Goal: Task Accomplishment & Management: Use online tool/utility

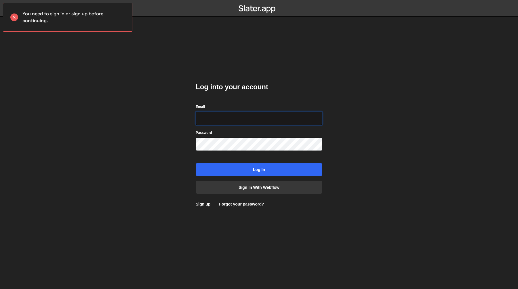
paste input "sarah@healthhunter.au"
type input "sarah@healthhunter.au"
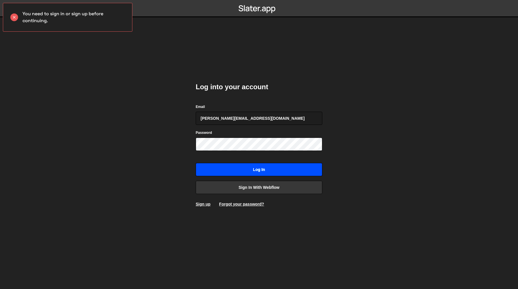
click at [296, 171] on input "Log in" at bounding box center [259, 169] width 127 height 13
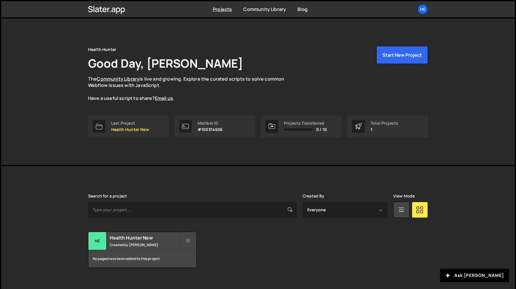
scroll to position [7, 0]
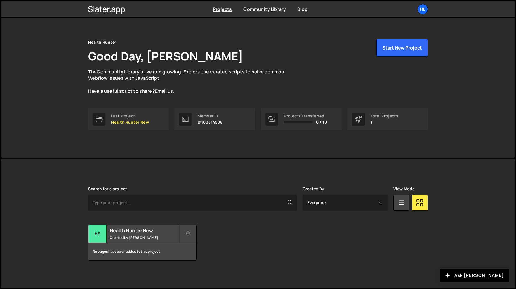
click at [248, 148] on div "Health Hunter Good Day, [PERSON_NAME] The Community Library is live and growing…" at bounding box center [257, 84] width 357 height 146
click at [379, 96] on div "Health Hunter Good Day, [PERSON_NAME] The Community Library is live and growing…" at bounding box center [258, 73] width 340 height 69
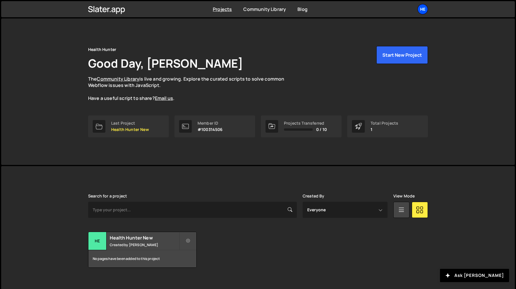
click at [422, 13] on div "He" at bounding box center [422, 9] width 10 height 10
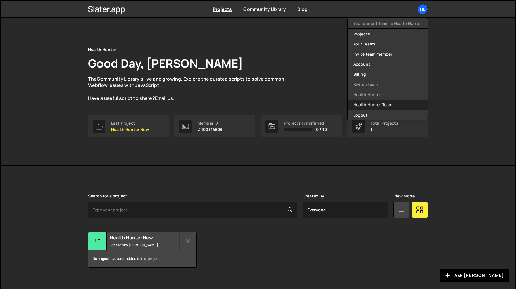
click at [392, 104] on link "Health Hunter Team" at bounding box center [387, 105] width 80 height 10
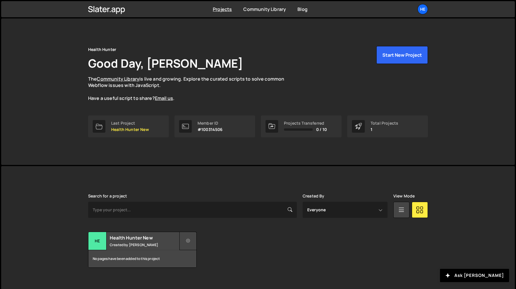
click at [187, 239] on icon at bounding box center [188, 241] width 4 height 6
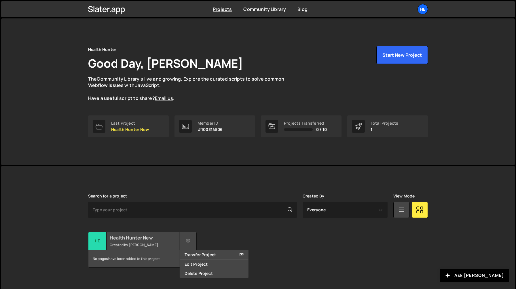
click at [145, 238] on h2 "Health Hunter New" at bounding box center [144, 238] width 69 height 6
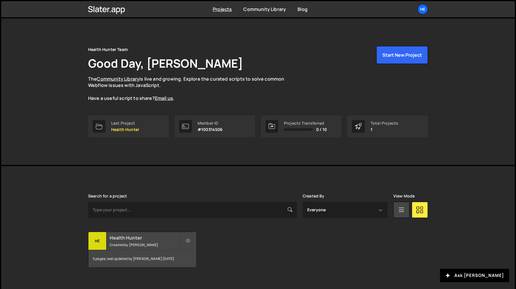
click at [128, 245] on small "Created by [PERSON_NAME]" at bounding box center [144, 244] width 69 height 5
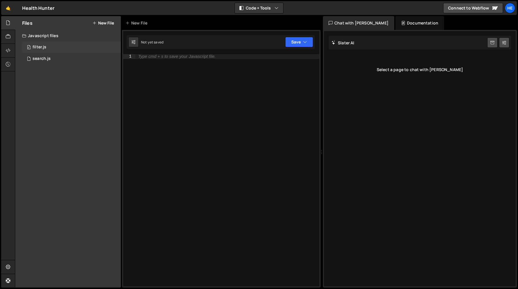
click at [41, 43] on div "0 filter.js 0" at bounding box center [71, 47] width 99 height 12
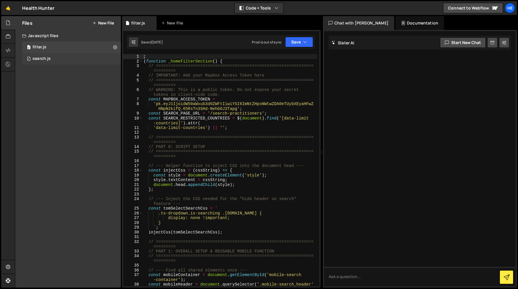
click at [72, 62] on div "0 search.js 0" at bounding box center [71, 59] width 99 height 12
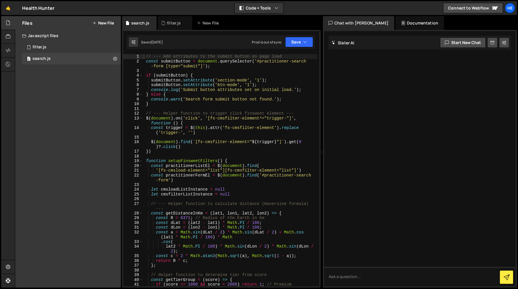
click at [321, 108] on div at bounding box center [322, 152] width 2 height 272
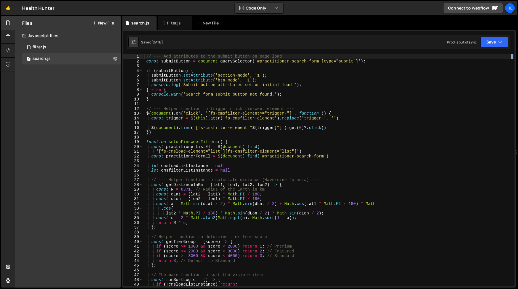
drag, startPoint x: 321, startPoint y: 108, endPoint x: 512, endPoint y: 109, distance: 190.5
click at [512, 109] on div "Files New File Javascript files 0 filter.js 0 0 search.js 0 CSS files Copy shar…" at bounding box center [266, 152] width 503 height 272
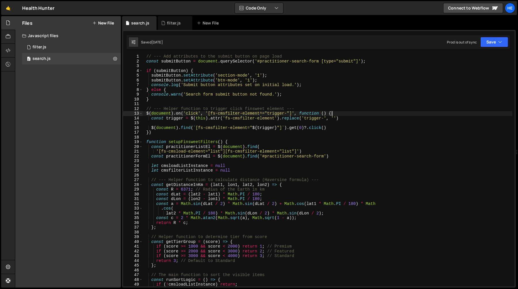
click at [346, 114] on div "// --- Add attributes to the submit button on page load const submitButton = do…" at bounding box center [327, 175] width 369 height 242
click at [495, 41] on button "Save" at bounding box center [494, 42] width 28 height 10
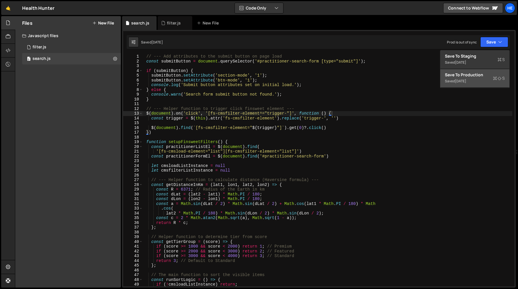
click at [480, 79] on div "Saved [DATE]" at bounding box center [475, 81] width 60 height 7
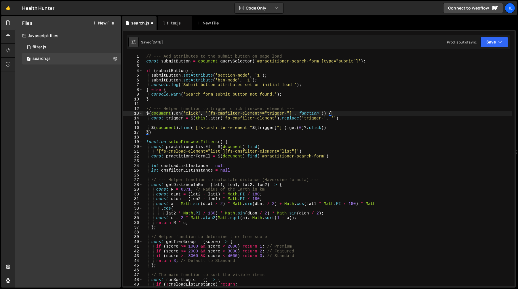
click at [303, 99] on div "// --- Add attributes to the submit button on page load const submitButton = do…" at bounding box center [327, 175] width 369 height 242
type textarea "})"
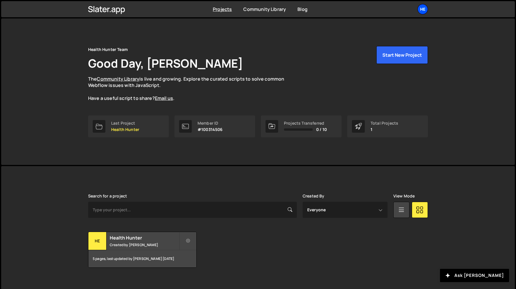
click at [419, 12] on div "He" at bounding box center [422, 9] width 10 height 10
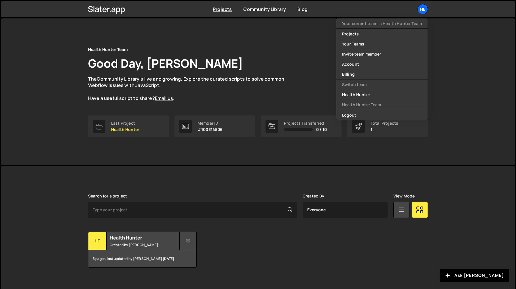
click at [188, 245] on button at bounding box center [187, 241] width 17 height 18
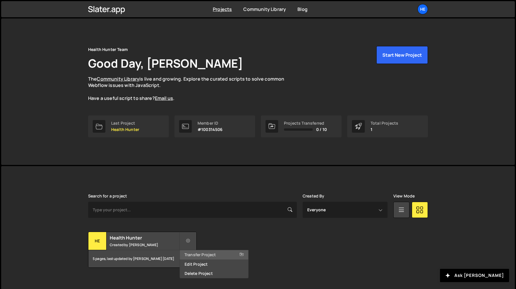
click at [220, 254] on link "Transfer Project" at bounding box center [214, 254] width 68 height 9
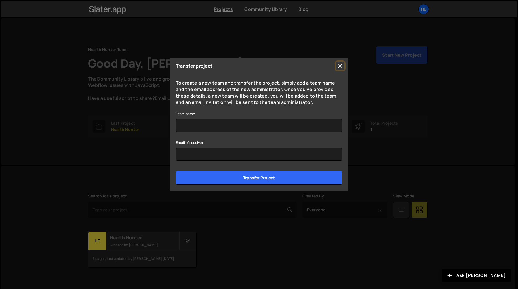
click at [341, 69] on button "Close" at bounding box center [340, 66] width 9 height 9
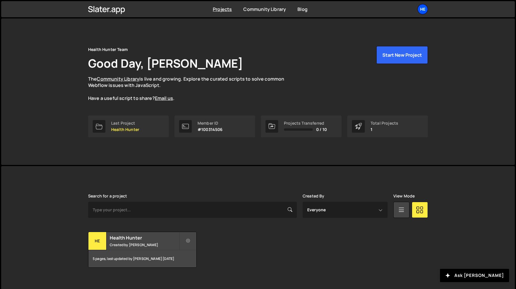
click at [425, 7] on div "He" at bounding box center [422, 9] width 10 height 10
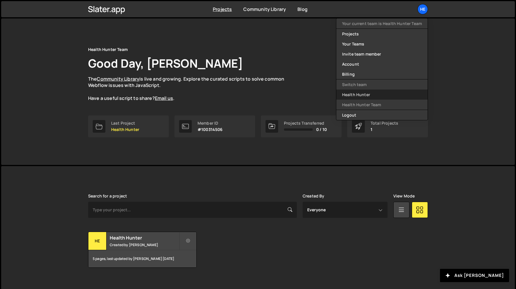
click at [373, 92] on link "Health Hunter" at bounding box center [381, 94] width 91 height 10
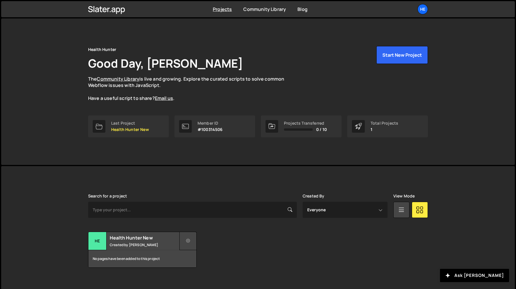
click at [188, 242] on icon at bounding box center [188, 241] width 4 height 6
click at [195, 227] on div "Search for a project Created By Everyone [PERSON_NAME] View Mode Transfer Proje…" at bounding box center [258, 231] width 340 height 74
click at [137, 237] on h2 "Health Hunter New" at bounding box center [144, 238] width 69 height 6
click at [188, 251] on div "No pages have been added to this project" at bounding box center [142, 258] width 108 height 17
click at [188, 246] on button at bounding box center [187, 241] width 17 height 18
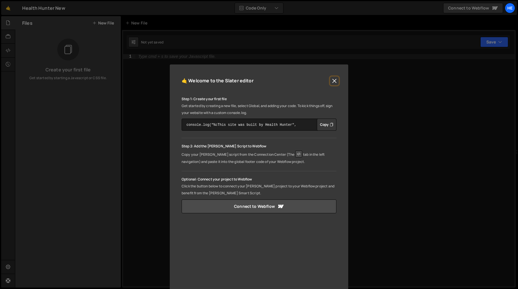
click at [336, 80] on button "Close" at bounding box center [334, 81] width 9 height 9
click at [332, 82] on button "Close" at bounding box center [334, 81] width 9 height 9
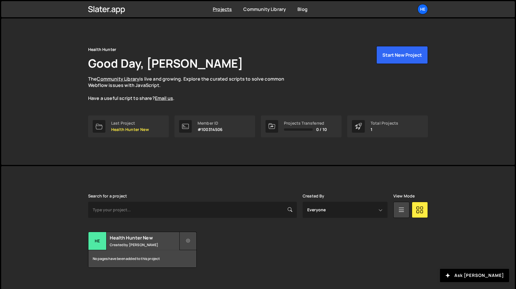
click at [186, 239] on icon at bounding box center [188, 241] width 4 height 6
click at [205, 273] on link "Delete Project" at bounding box center [214, 273] width 68 height 9
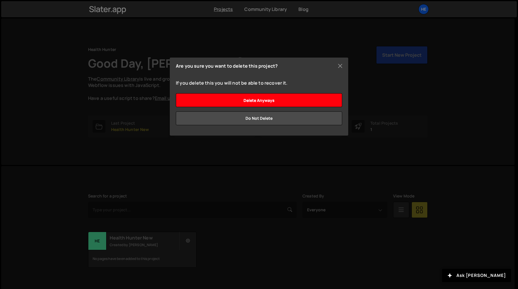
click at [291, 100] on input "Delete anyways" at bounding box center [259, 100] width 166 height 14
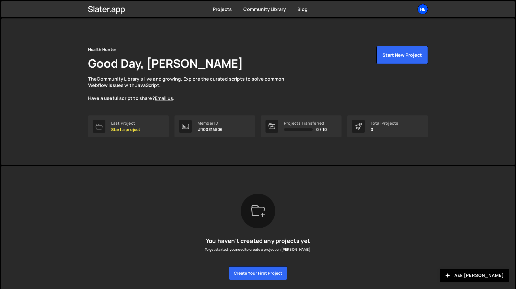
click at [421, 9] on div "He" at bounding box center [422, 9] width 10 height 10
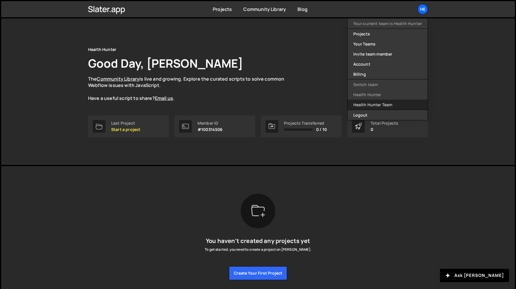
click at [375, 105] on link "Health Hunter Team" at bounding box center [387, 105] width 80 height 10
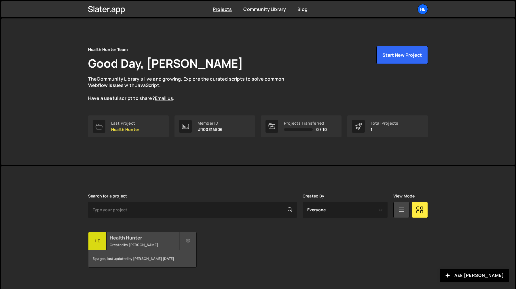
click at [131, 242] on small "Created by Sarah Mullens" at bounding box center [144, 244] width 69 height 5
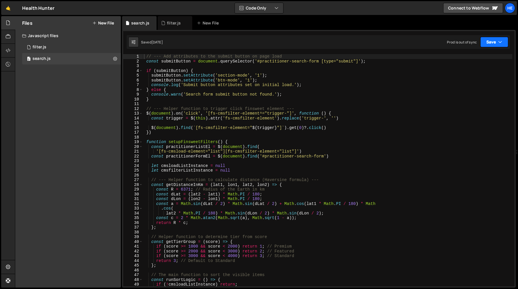
click at [498, 42] on button "Save" at bounding box center [494, 42] width 28 height 10
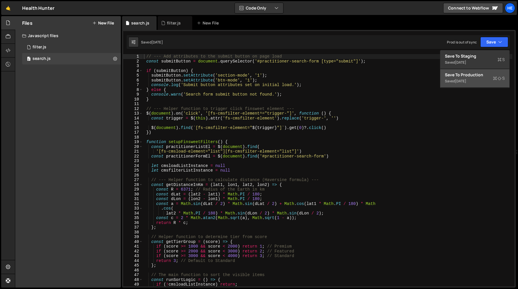
click at [478, 83] on div "Saved [DATE]" at bounding box center [475, 81] width 60 height 7
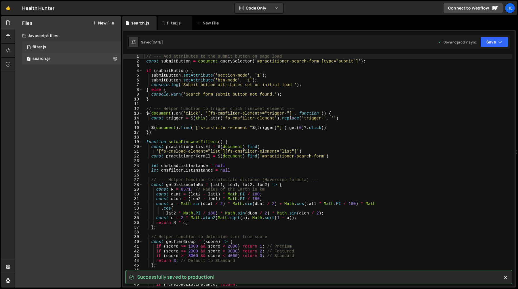
click at [75, 45] on div "0 filter.js 0" at bounding box center [71, 47] width 99 height 12
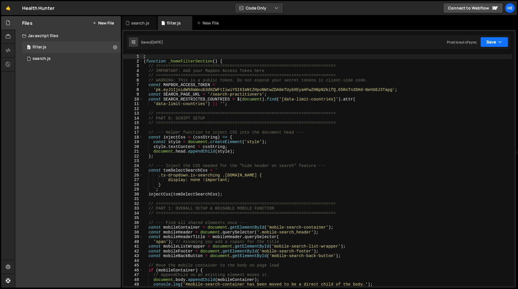
click at [496, 42] on button "Save" at bounding box center [494, 42] width 28 height 10
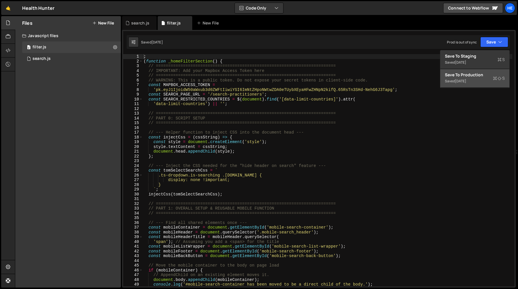
click at [476, 78] on div "Saved [DATE]" at bounding box center [475, 81] width 60 height 7
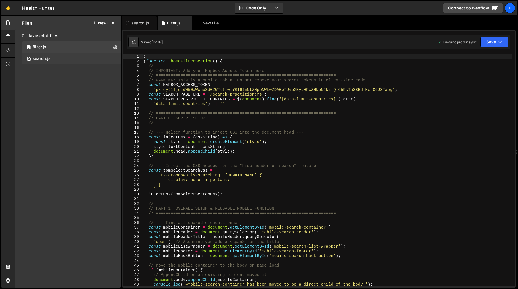
click at [49, 61] on div "search.js" at bounding box center [42, 58] width 18 height 5
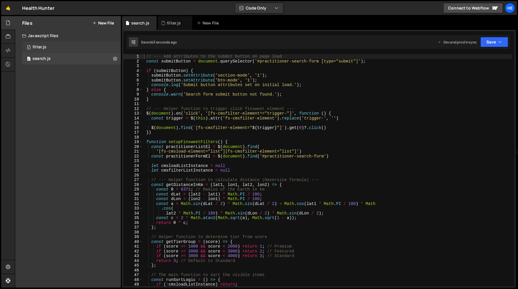
click at [76, 47] on div "0 filter.js 0" at bounding box center [71, 47] width 99 height 12
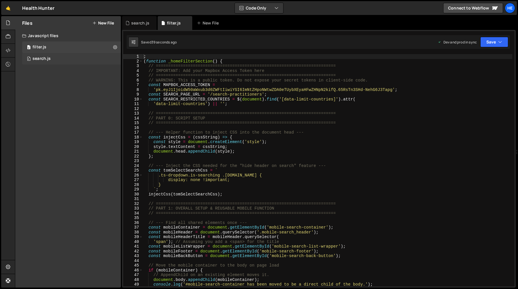
click at [71, 58] on div "0 search.js 0" at bounding box center [71, 59] width 99 height 12
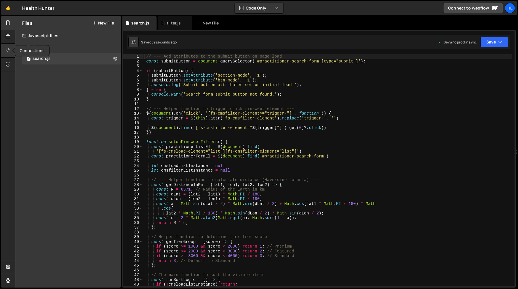
click at [8, 52] on icon at bounding box center [8, 50] width 5 height 6
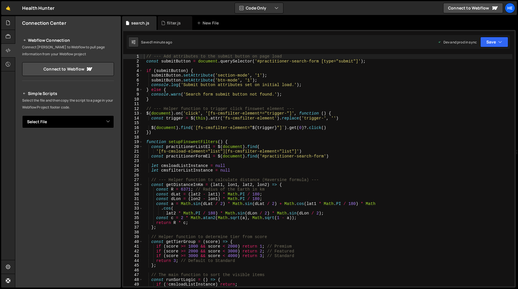
click at [98, 121] on select "Select File filter.js search.js" at bounding box center [68, 121] width 92 height 13
click at [22, 115] on select "Select File filter.js search.js" at bounding box center [68, 121] width 92 height 13
click at [96, 143] on button "Copy" at bounding box center [97, 141] width 20 height 12
click at [89, 122] on select "Select File filter.js search.js" at bounding box center [68, 121] width 92 height 13
select select "45041"
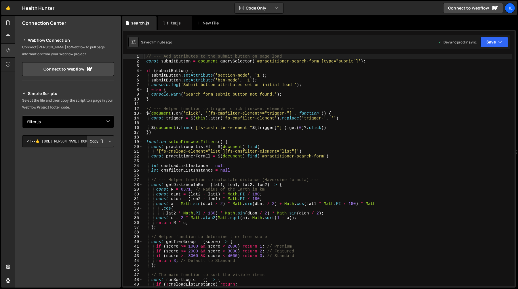
click at [22, 115] on select "Select File filter.js search.js" at bounding box center [68, 121] width 92 height 13
click at [96, 143] on button "Copy" at bounding box center [97, 141] width 20 height 12
click at [7, 23] on icon at bounding box center [8, 23] width 5 height 6
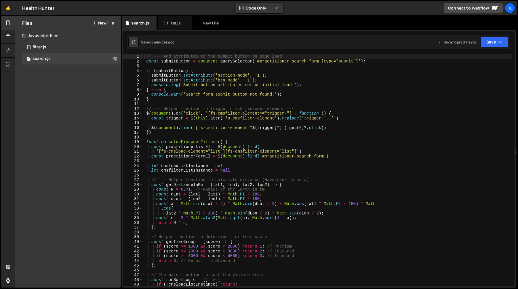
click at [178, 70] on div "// --- Add attributes to the submit button on page load const submitButton = do…" at bounding box center [327, 175] width 369 height 242
click at [146, 60] on div "// --- Add attributes to the submit button on page load const submitButton = do…" at bounding box center [327, 175] width 369 height 242
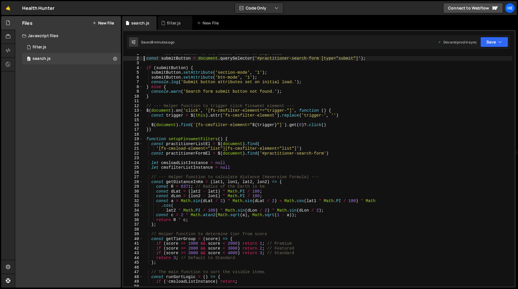
type textarea "// --- Add attributes to the submit button on page load"
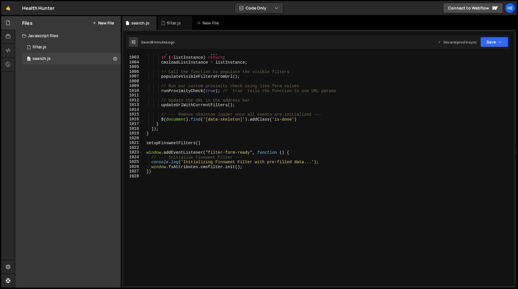
scroll to position [4757, 0]
click at [167, 187] on div "practitionerListEl )) ; if ( ! listInstance ) return ; cmsloadListInstance = li…" at bounding box center [327, 171] width 369 height 242
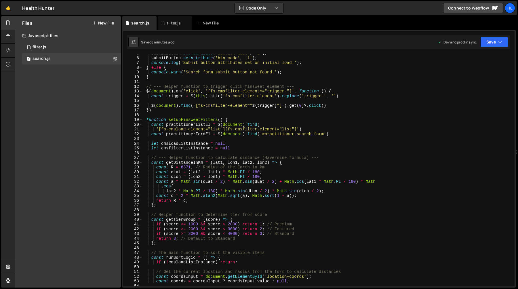
scroll to position [1, 0]
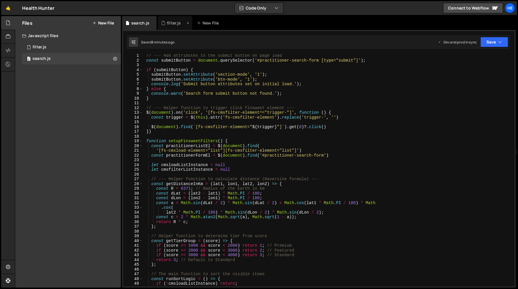
click at [167, 25] on div "filter.js" at bounding box center [174, 23] width 14 height 6
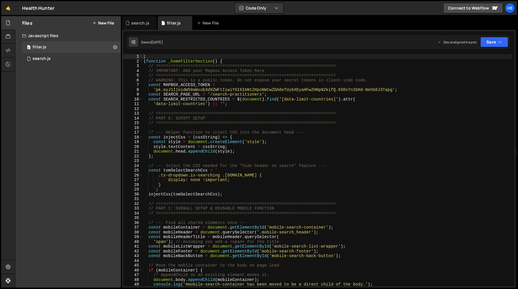
click at [186, 106] on div "; ( function _homeFilterSection ( ) { // ======================================…" at bounding box center [327, 175] width 370 height 242
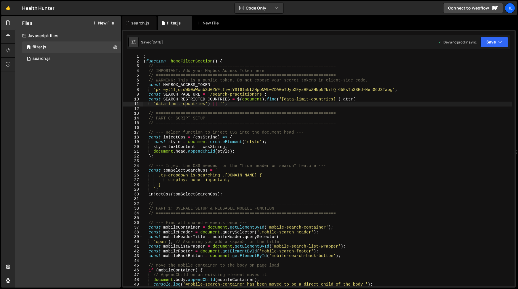
type textarea "'data-limit-cfountries') || '';"
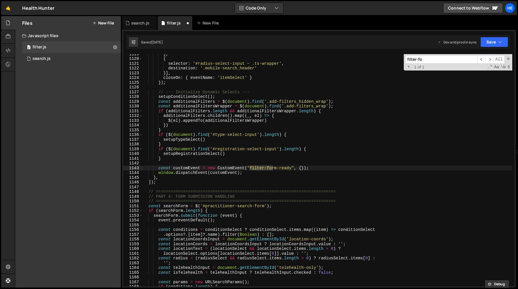
scroll to position [5382, 0]
type input "filter-form-r"
click at [138, 22] on div "search.js" at bounding box center [140, 23] width 18 height 6
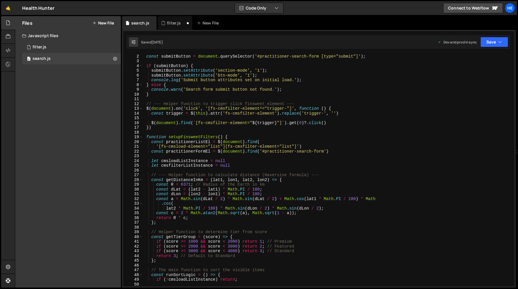
scroll to position [11, 0]
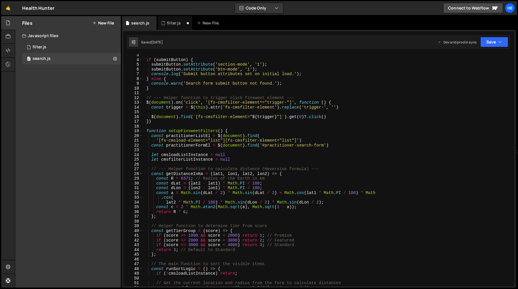
type textarea "$(document).find(`[fs-cmsfilter-element="${trigger}"]`).get(0)?.click()"
click at [392, 115] on div "if ( submitButton ) { submitButton . setAttribute ( 'section-mode' , '1' ) ; su…" at bounding box center [327, 174] width 369 height 242
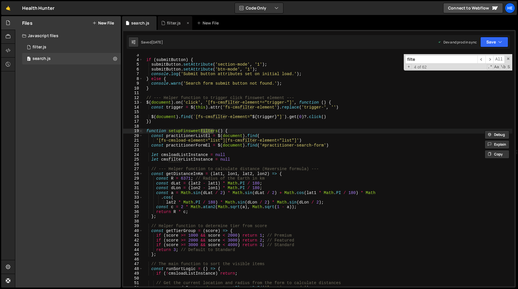
type input "filte"
click at [172, 19] on div "filter.js" at bounding box center [175, 23] width 35 height 14
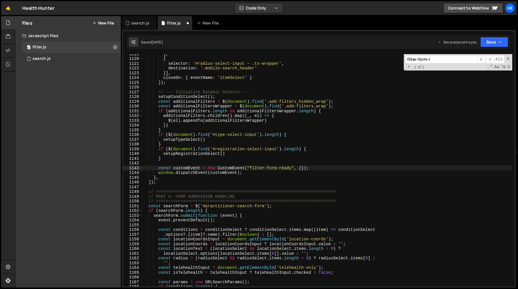
click at [213, 110] on div "} , { selector : '#radius-select-input ~ .ts-wrapper' , destination : '.mobile-…" at bounding box center [327, 173] width 370 height 242
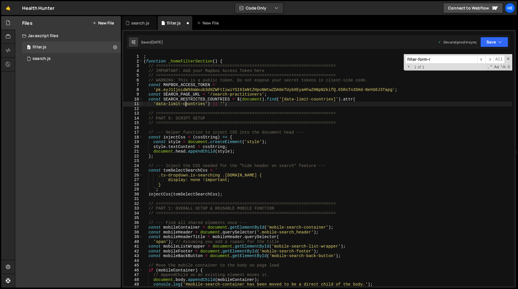
scroll to position [5622, 0]
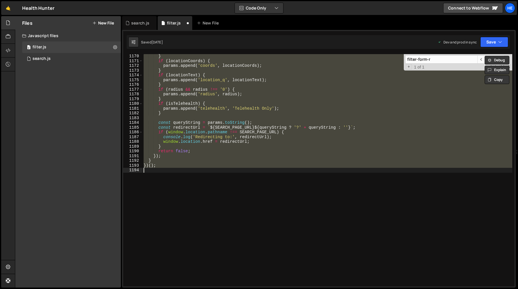
click at [235, 151] on div "} if ( locationCoords ) { params . append ( 'coords' , locationCoords ) ; } if …" at bounding box center [327, 170] width 370 height 232
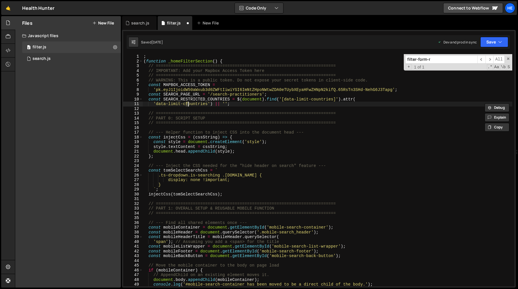
click at [256, 149] on div "; ( function _homeFilterSection ( ) { // ======================================…" at bounding box center [327, 175] width 370 height 242
type textarea "'data-limit-countries') || '';"
click at [441, 59] on input "filter-form-r" at bounding box center [441, 59] width 72 height 8
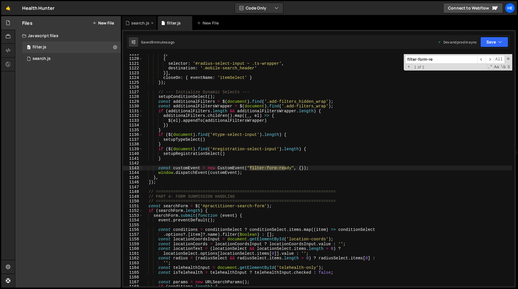
type input "filter-form-re"
click at [134, 24] on div "search.js" at bounding box center [140, 23] width 18 height 6
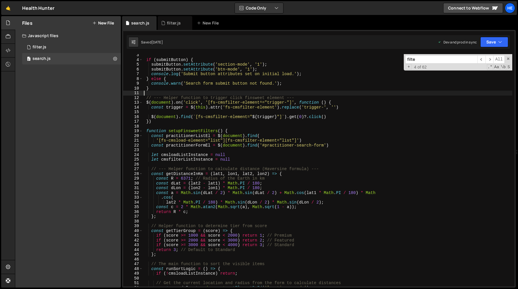
click at [225, 96] on div "if ( submitButton ) { submitButton . setAttribute ( 'section-mode' , '1' ) ; su…" at bounding box center [327, 174] width 369 height 242
type textarea "// --- Helper function to trigger click finsweet element ---"
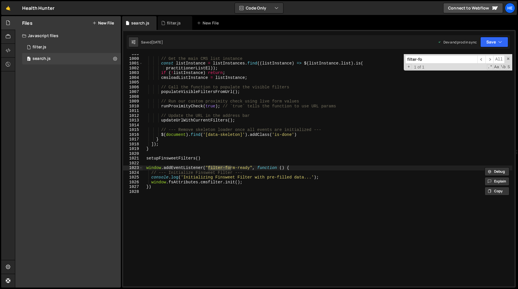
scroll to position [4741, 0]
type input "filter-form"
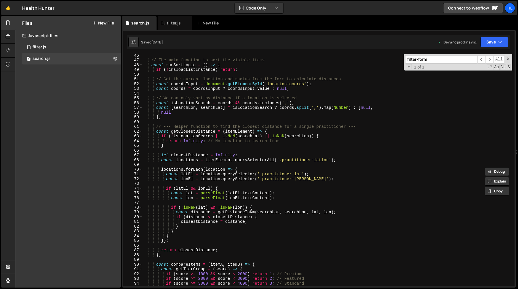
scroll to position [0, 0]
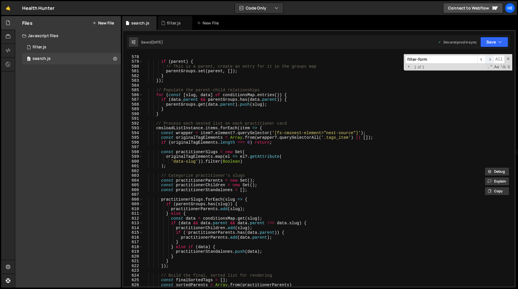
click at [491, 59] on span "​" at bounding box center [489, 59] width 8 height 8
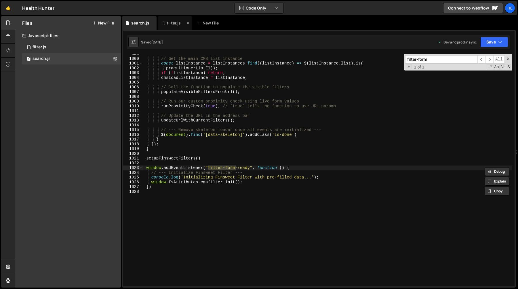
click at [167, 25] on div "filter.js" at bounding box center [173, 23] width 24 height 6
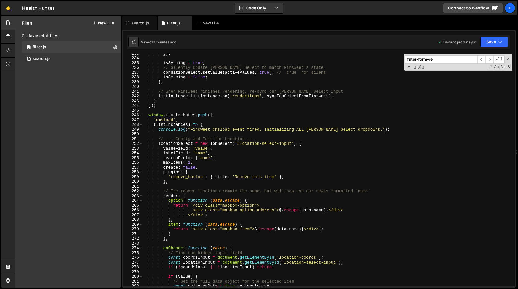
scroll to position [0, 0]
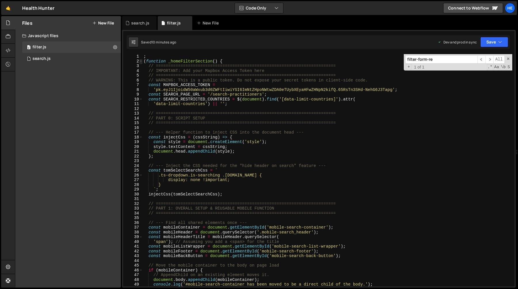
type textarea "const customEvent = new CustomEvent("filter-form-ready", {});"
click at [142, 61] on span at bounding box center [140, 61] width 3 height 5
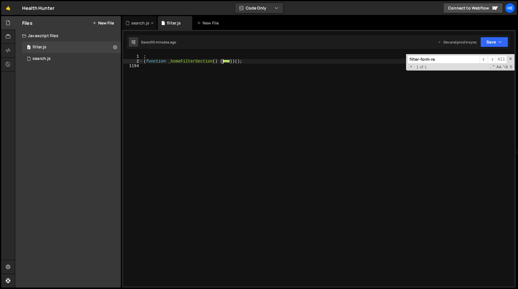
click at [141, 24] on div "search.js" at bounding box center [140, 23] width 18 height 6
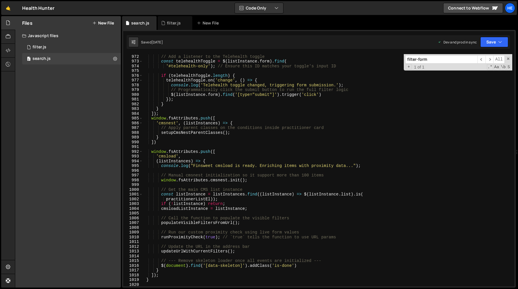
scroll to position [4508, 0]
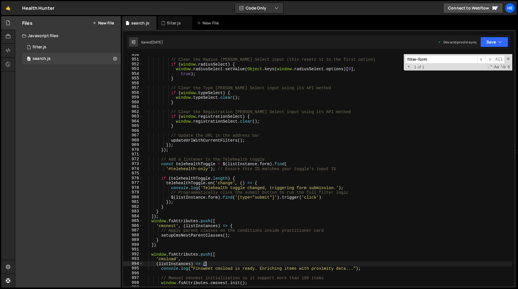
click at [352, 264] on div "// Clear the Radius [PERSON_NAME] Select input (this resets it to the first opt…" at bounding box center [327, 173] width 369 height 242
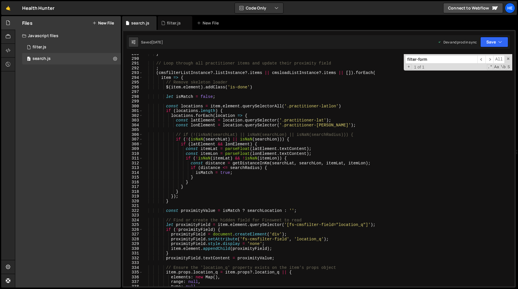
scroll to position [0, 0]
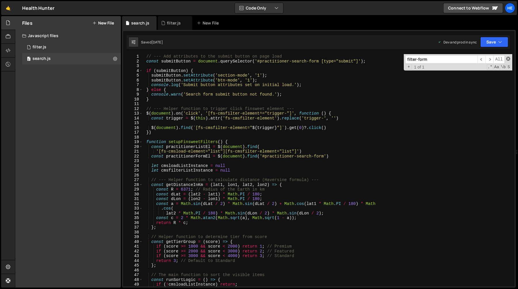
click at [509, 60] on span at bounding box center [508, 59] width 4 height 4
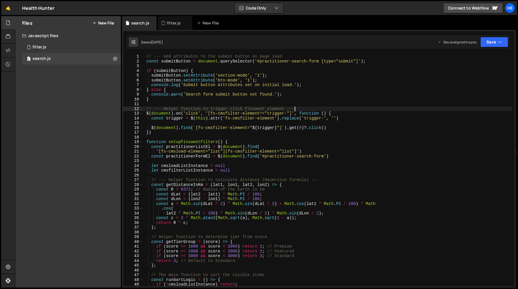
click at [311, 107] on div "// --- Add attributes to the submit button on page load const submitButton = do…" at bounding box center [327, 175] width 369 height 242
click at [291, 98] on div "// --- Add attributes to the submit button on page load const submitButton = do…" at bounding box center [327, 175] width 369 height 242
type textarea "}"
